Goal: Ask a question

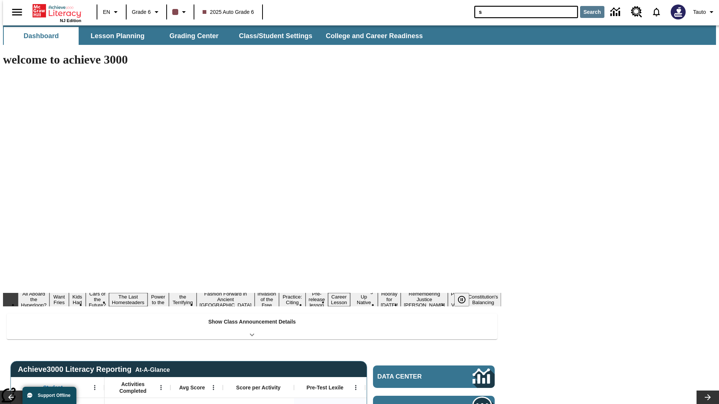
type input "s"
click at [588, 12] on button "Search" at bounding box center [592, 12] width 24 height 12
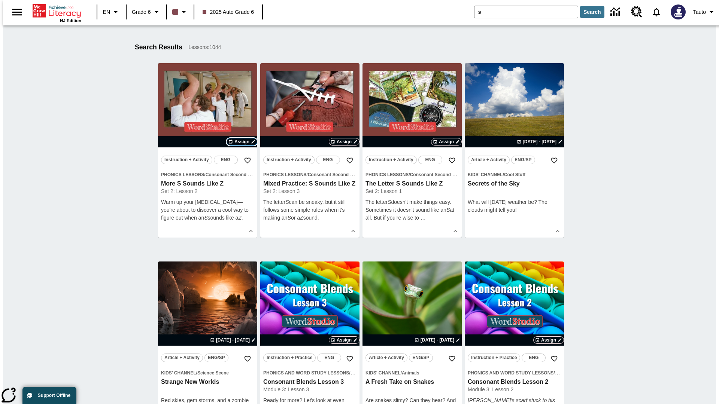
click at [242, 142] on span "Assign" at bounding box center [241, 142] width 15 height 7
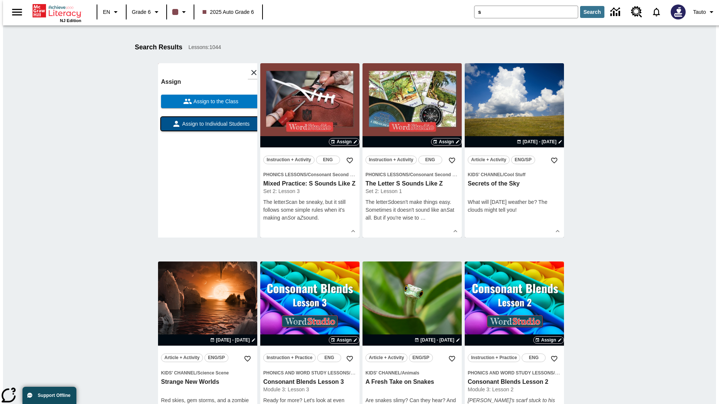
click at [207, 127] on span "Assign to Individual Students" at bounding box center [215, 124] width 69 height 8
